Goal: Information Seeking & Learning: Find specific fact

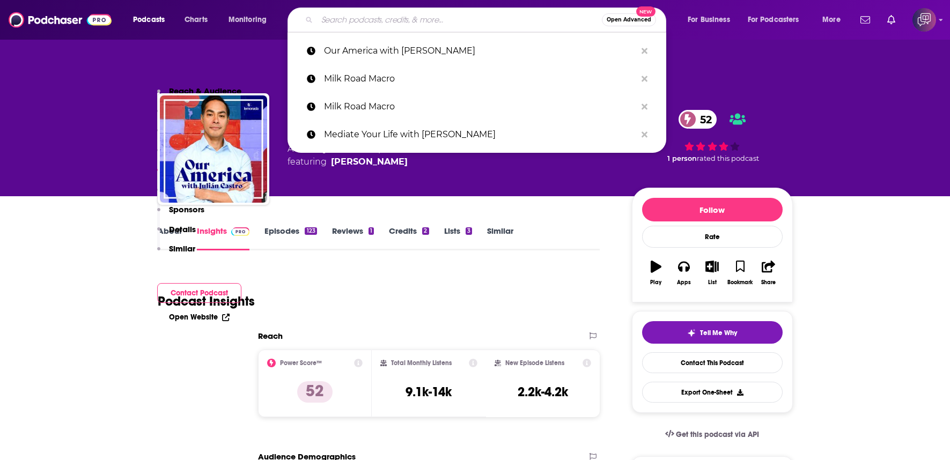
scroll to position [954, 0]
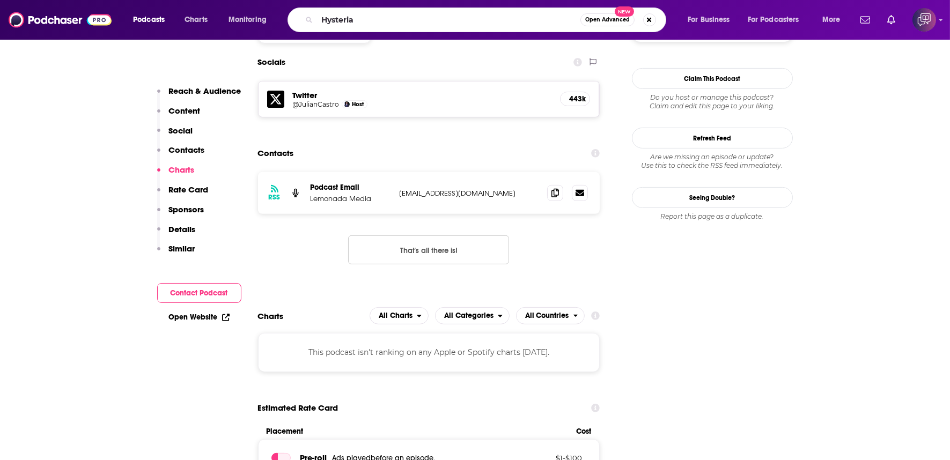
type input "Hysteria"
click at [624, 24] on button "Open Advanced New" at bounding box center [608, 19] width 54 height 13
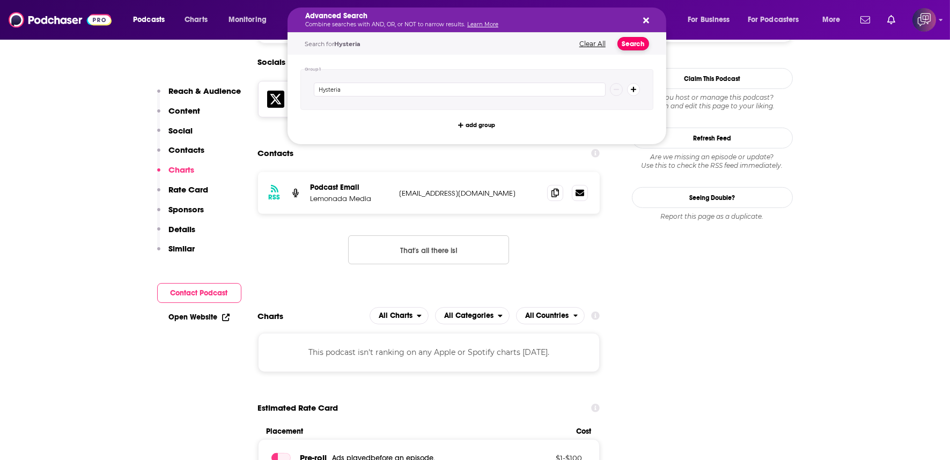
click at [632, 47] on button "Search" at bounding box center [634, 43] width 32 height 13
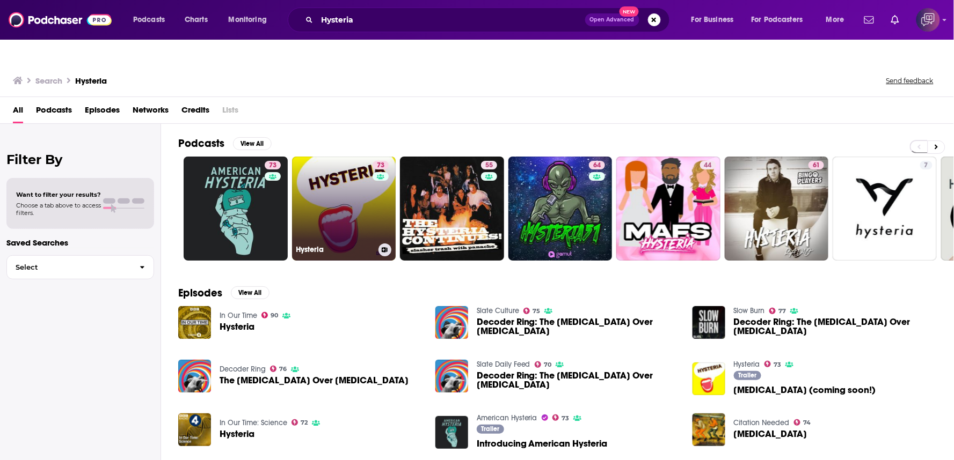
click at [331, 192] on link "73 [MEDICAL_DATA]" at bounding box center [344, 209] width 104 height 104
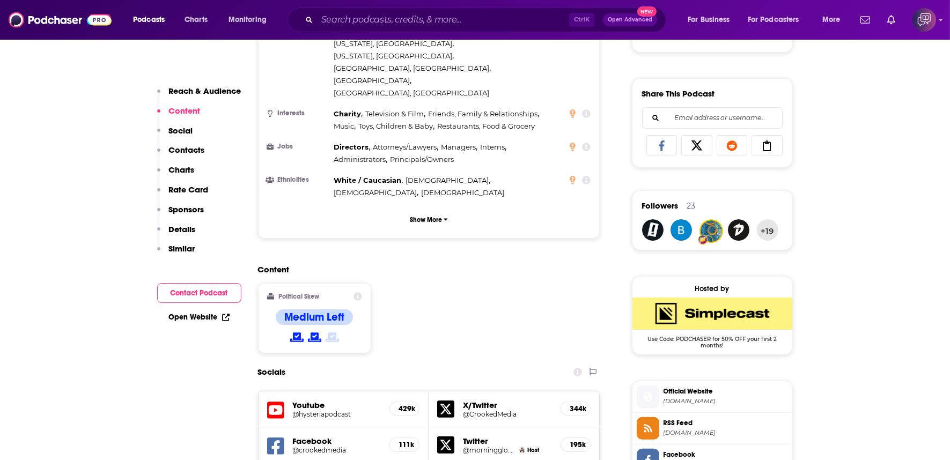
scroll to position [954, 0]
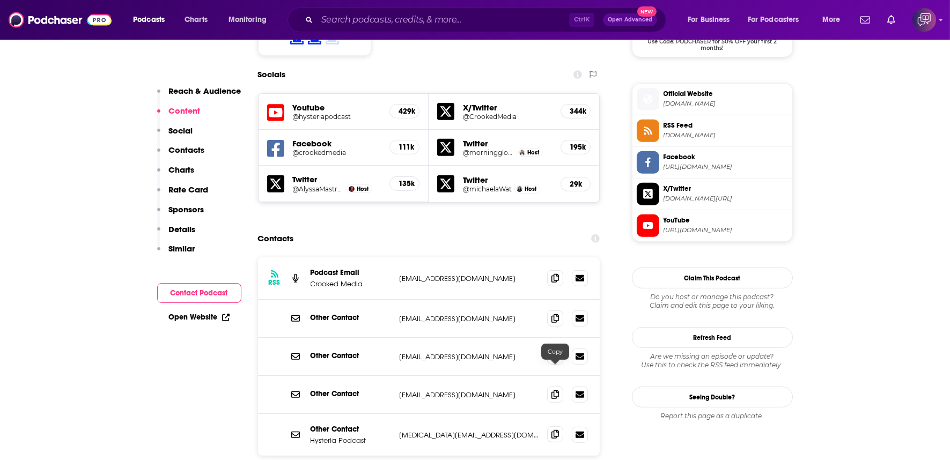
click at [558, 430] on icon at bounding box center [556, 434] width 8 height 9
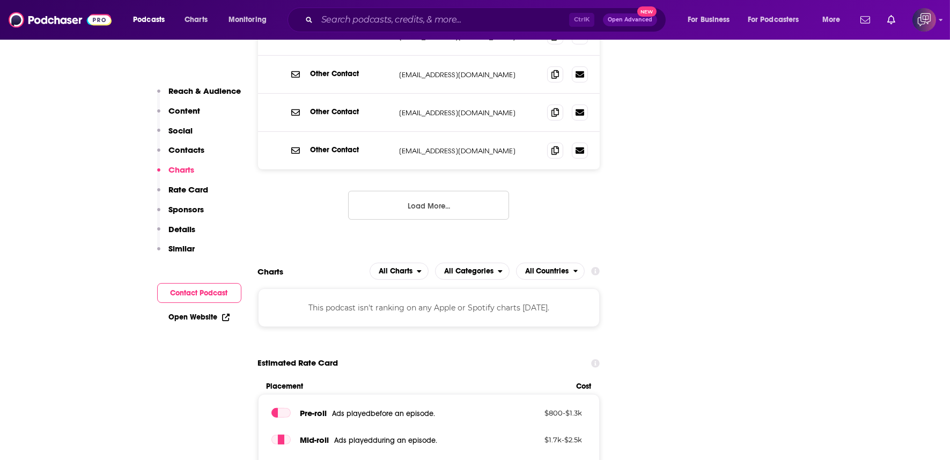
scroll to position [1312, 0]
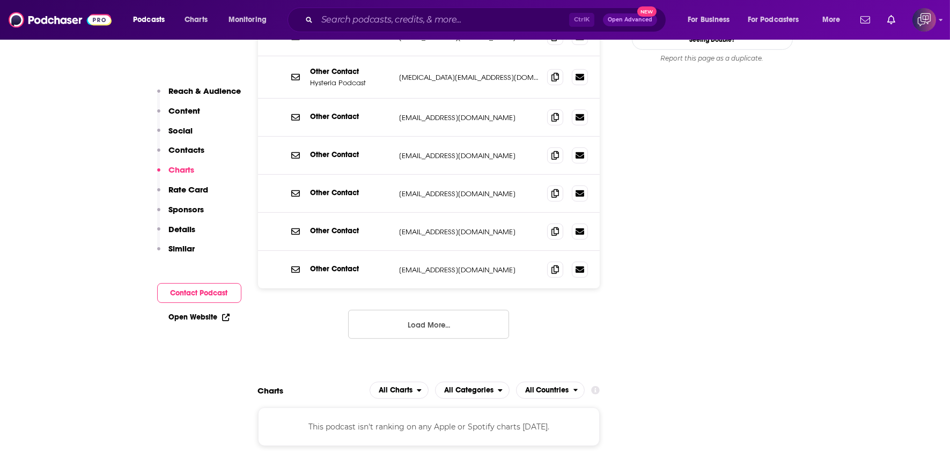
click at [460, 310] on button "Load More..." at bounding box center [428, 324] width 161 height 29
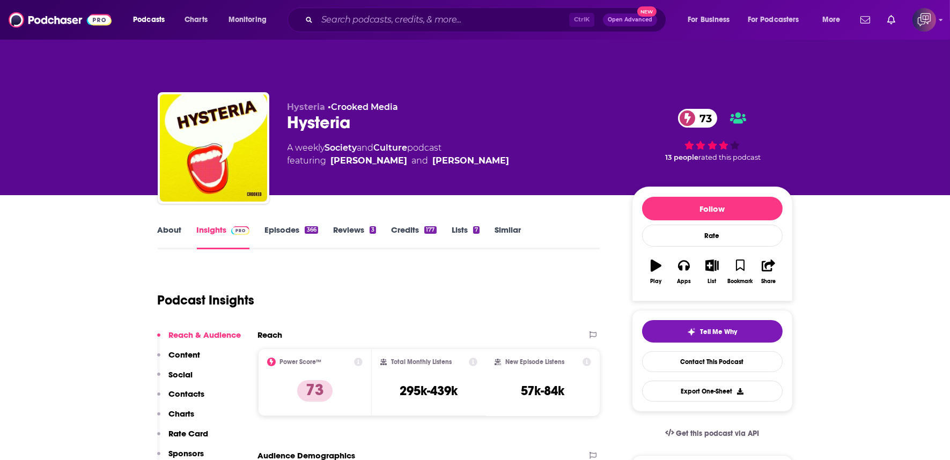
scroll to position [0, 0]
